Goal: Task Accomplishment & Management: Use online tool/utility

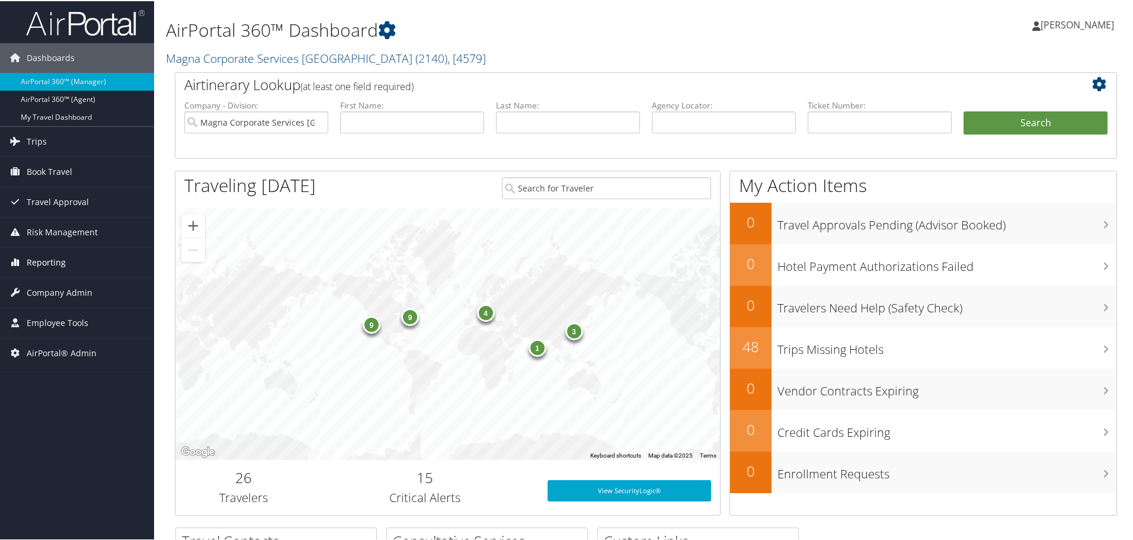
click at [44, 259] on span "Reporting" at bounding box center [46, 262] width 39 height 30
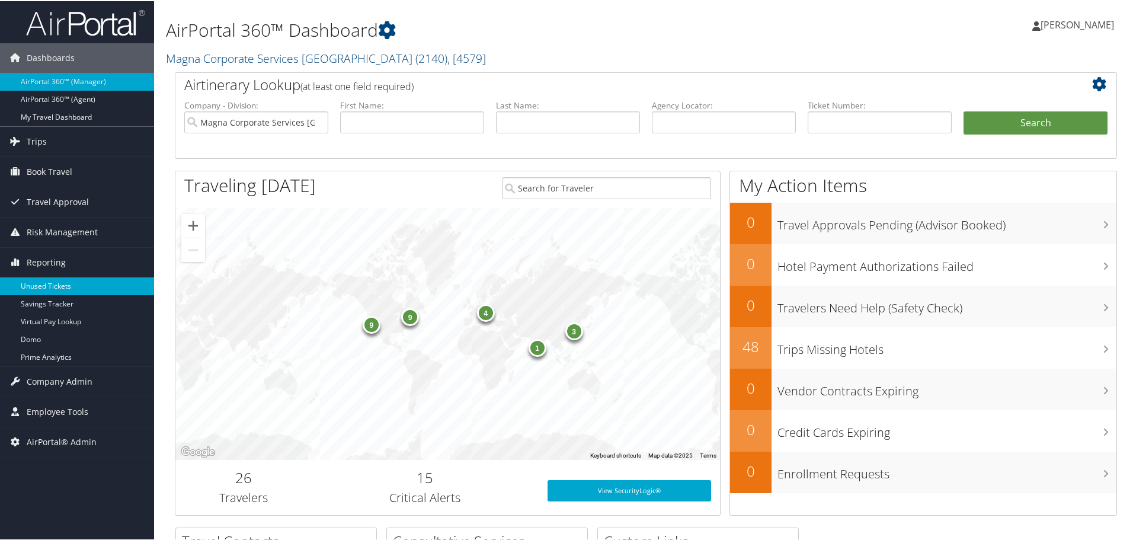
click at [52, 284] on link "Unused Tickets" at bounding box center [77, 285] width 154 height 18
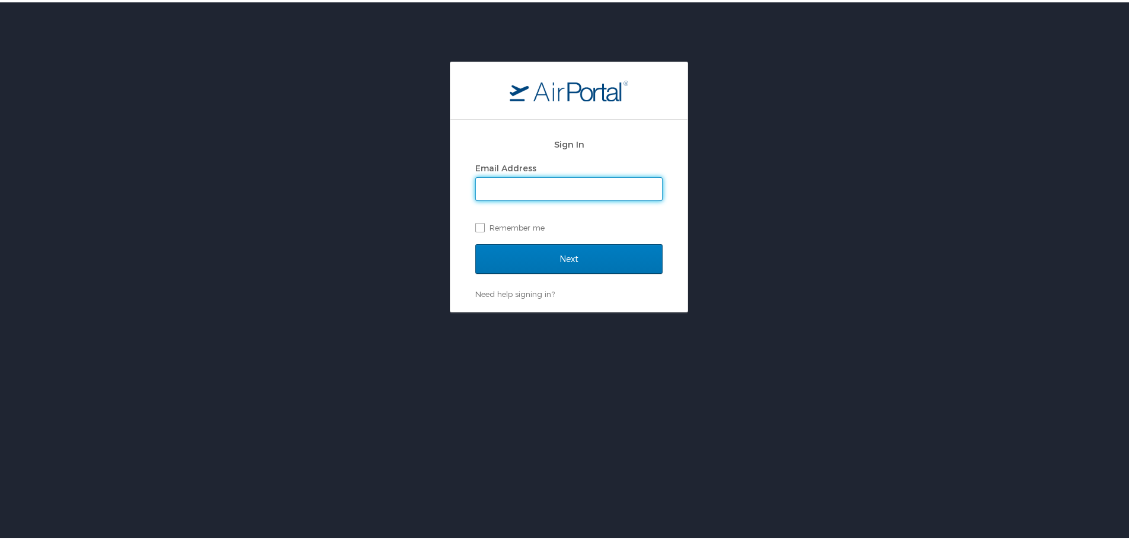
type input "mcabrera@hmhf.com"
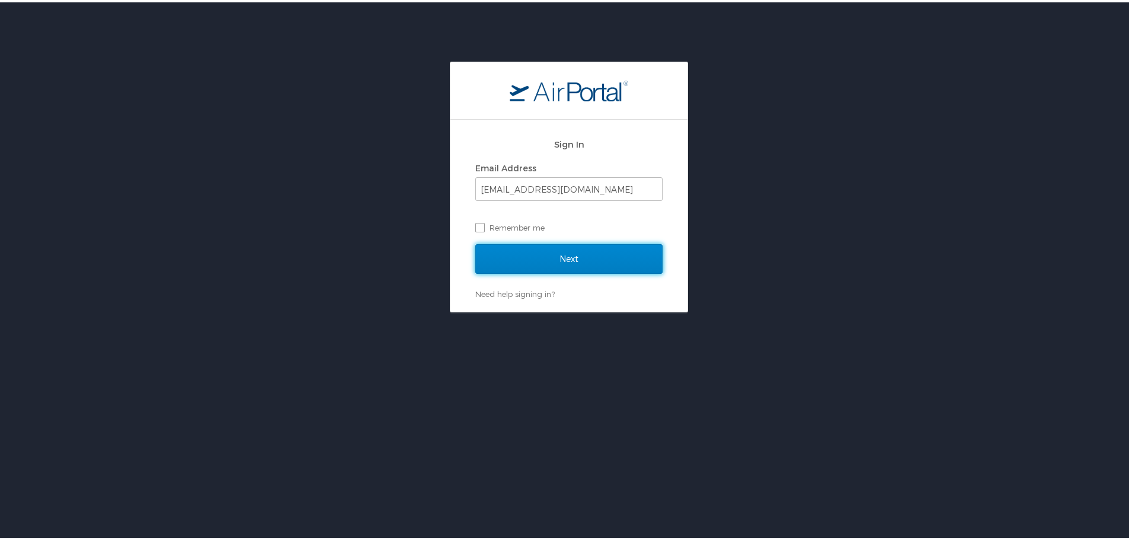
click at [572, 256] on input "Next" at bounding box center [568, 257] width 187 height 30
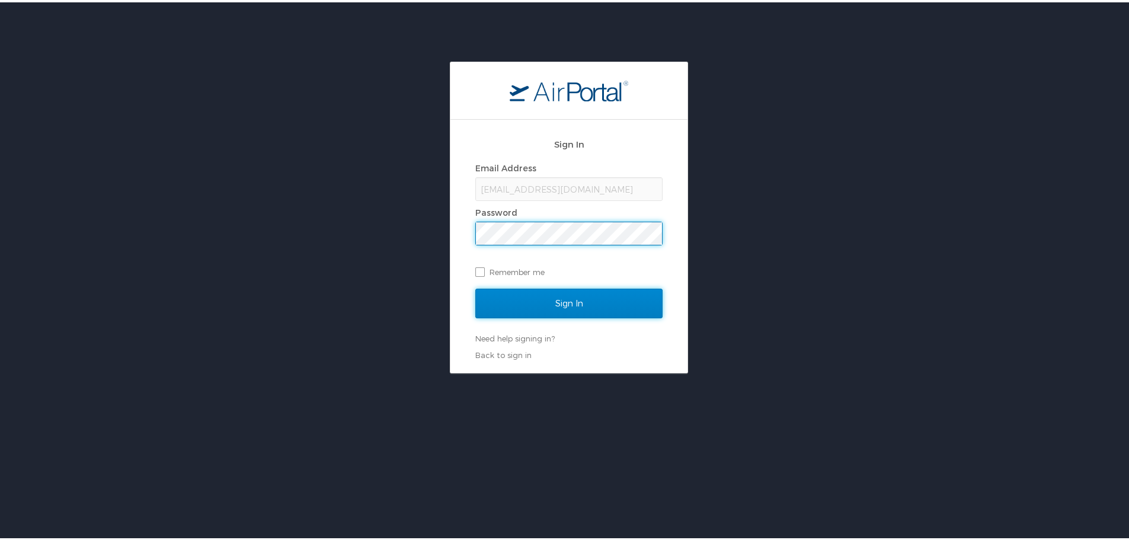
click at [567, 302] on input "Sign In" at bounding box center [568, 301] width 187 height 30
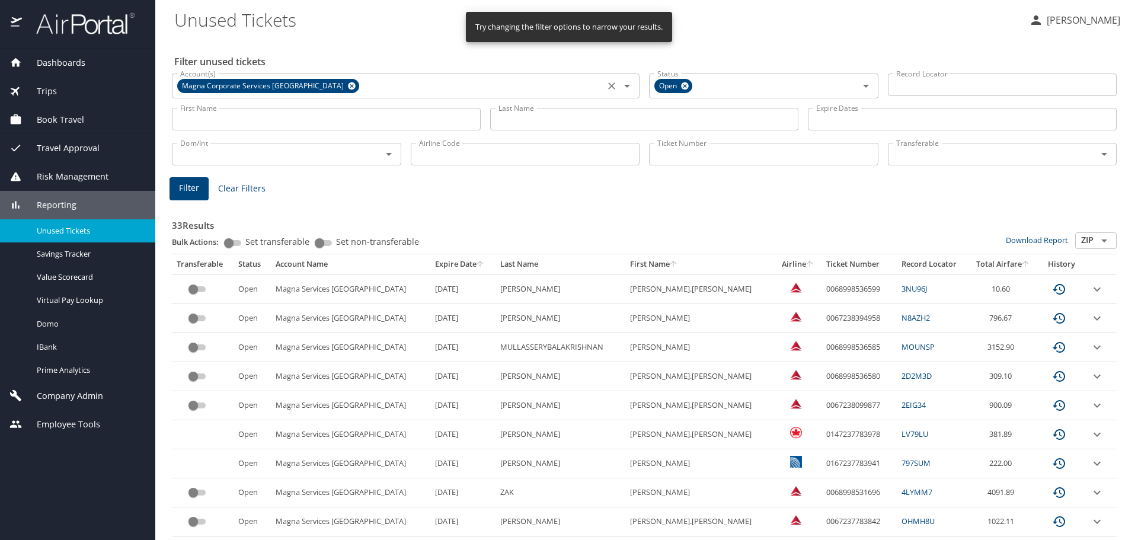
click at [348, 84] on icon at bounding box center [352, 86] width 8 height 8
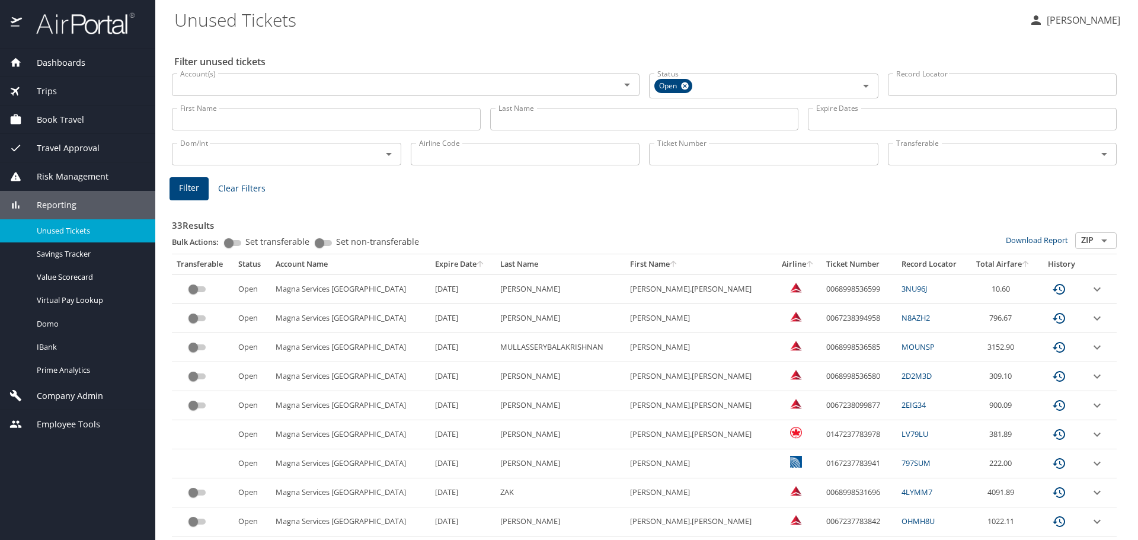
click at [663, 154] on input "Ticket Number" at bounding box center [763, 154] width 229 height 23
click at [274, 87] on input "Account(s)" at bounding box center [388, 84] width 426 height 15
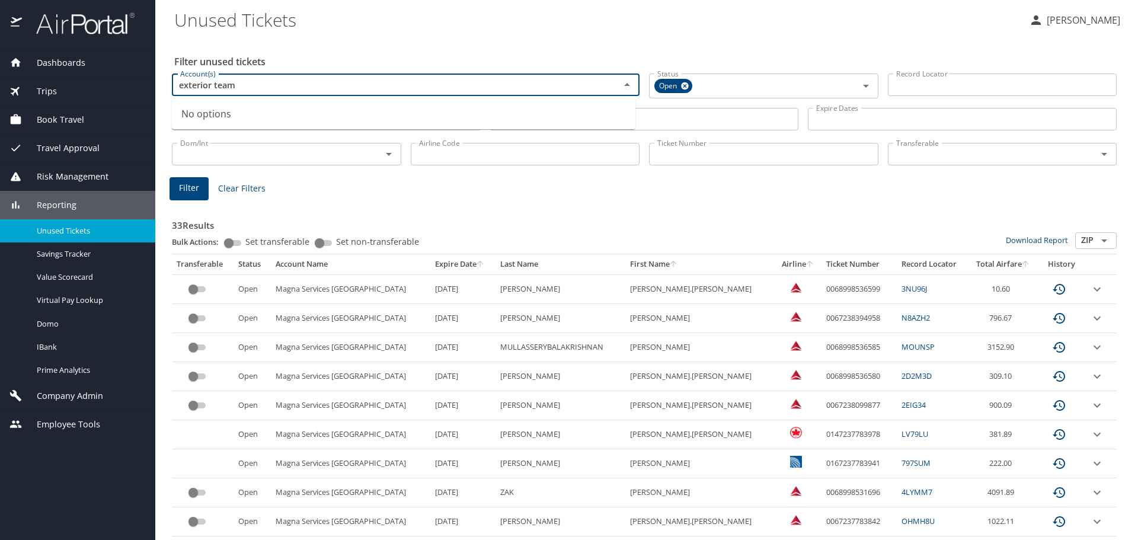
click at [178, 87] on input "exterior team" at bounding box center [388, 84] width 426 height 15
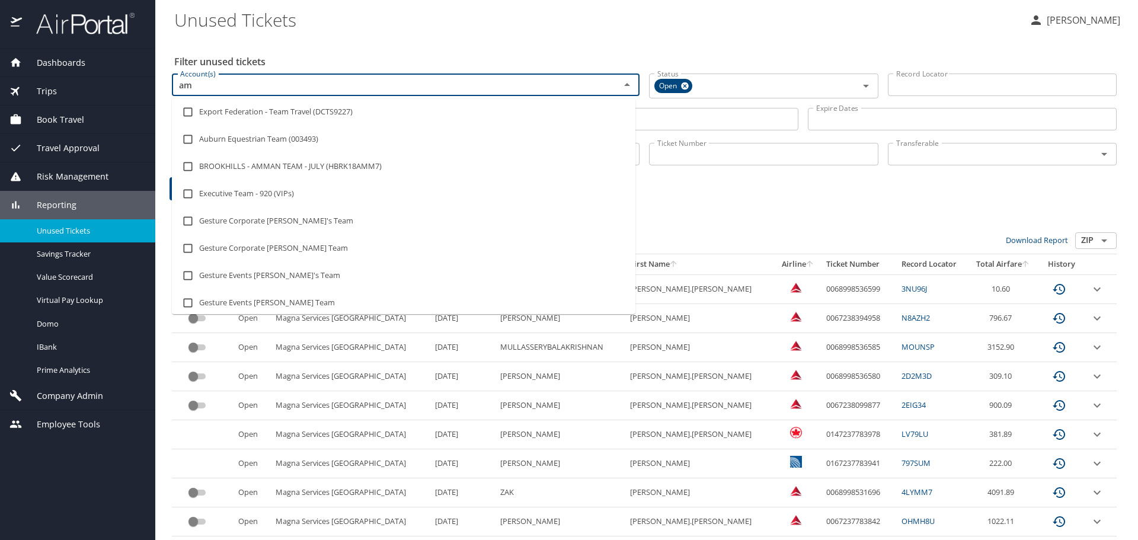
type input "m"
type input "3252"
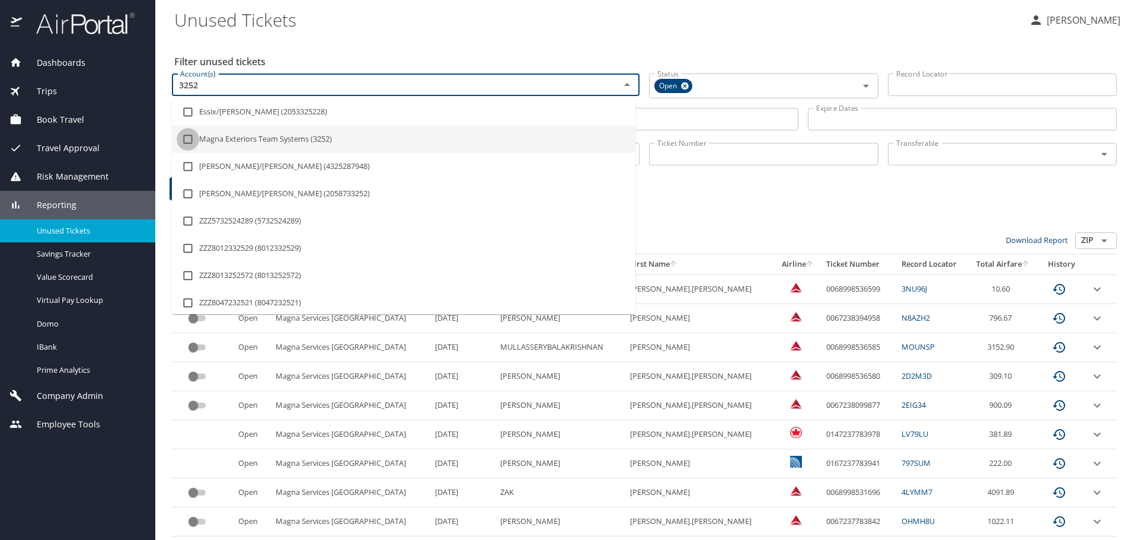
click at [190, 136] on input "checkbox" at bounding box center [188, 139] width 23 height 23
checkbox input "true"
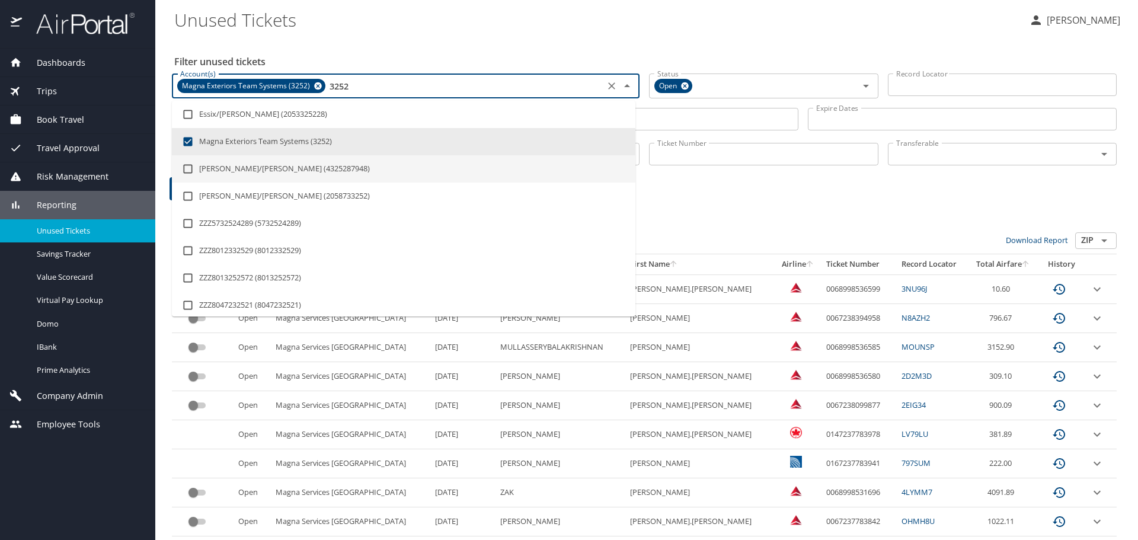
type input "3252"
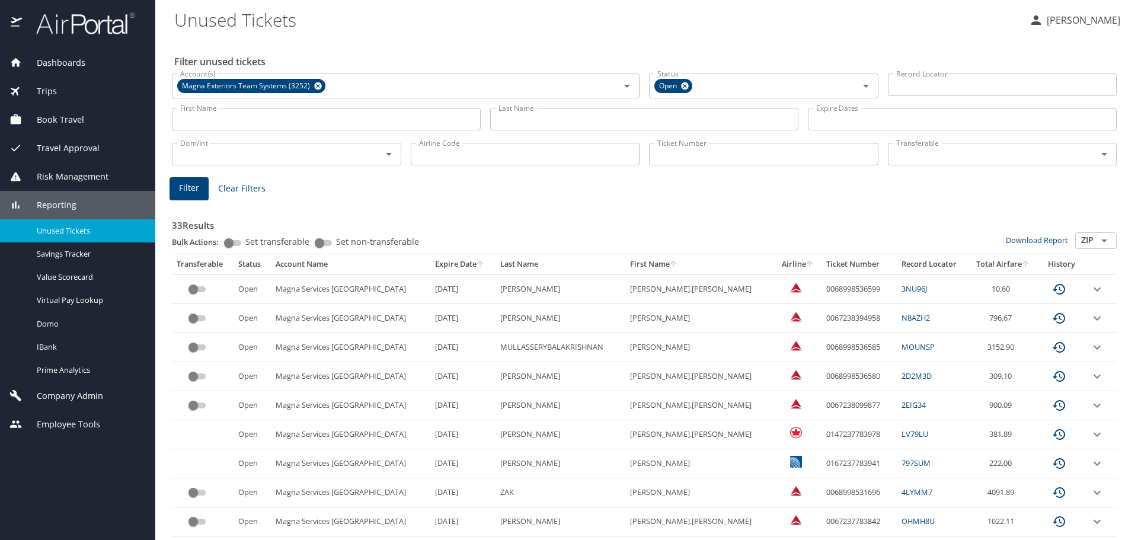
click at [189, 186] on span "Filter" at bounding box center [189, 188] width 20 height 15
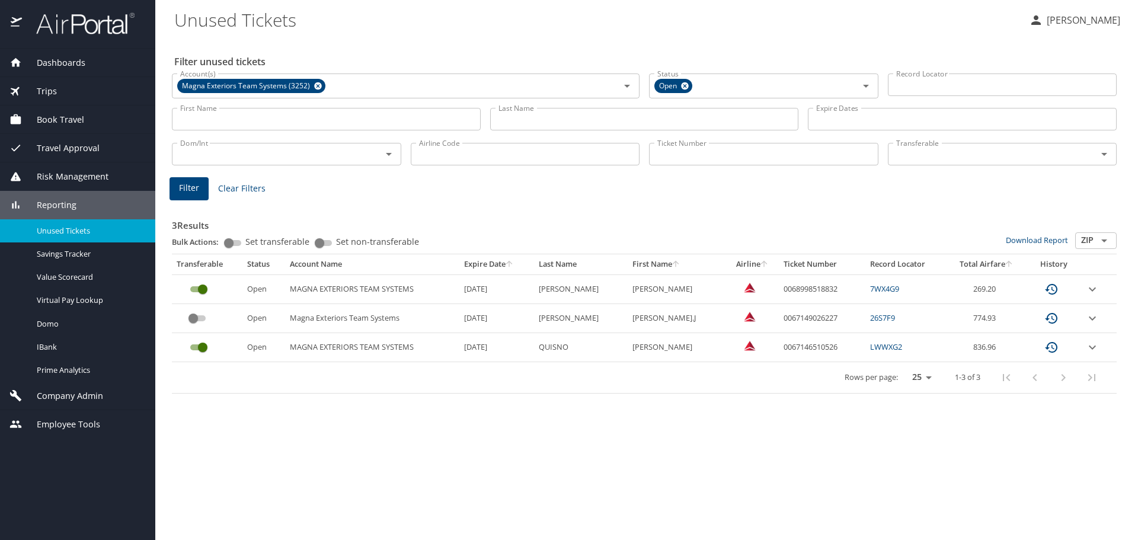
click at [575, 203] on div "3 Results Bulk Actions: Set transferable Set non-transferable Download Report Z…" at bounding box center [644, 298] width 945 height 191
